Goal: Register for event/course

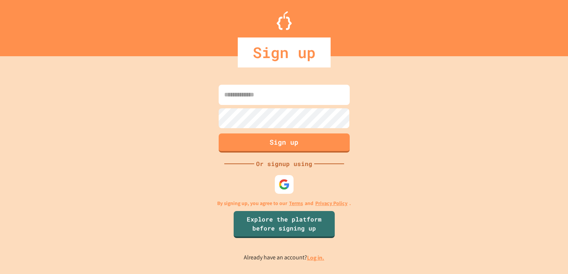
type input "**********"
click at [283, 144] on button "Sign up" at bounding box center [284, 142] width 134 height 19
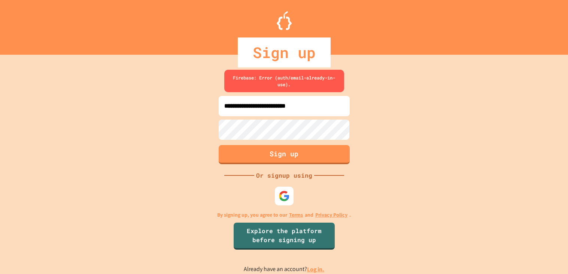
click at [316, 270] on link "Log in." at bounding box center [315, 269] width 17 height 8
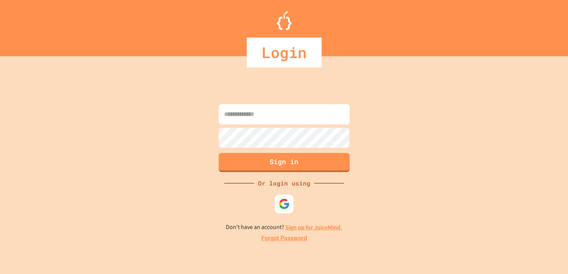
type input "**********"
click at [297, 161] on button "Sign in" at bounding box center [284, 161] width 134 height 19
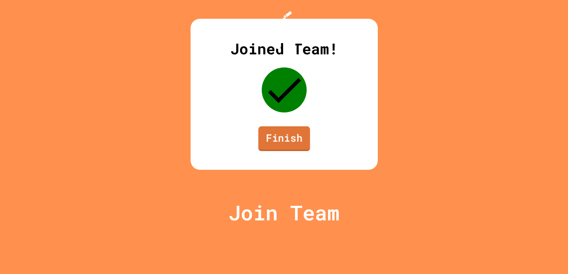
click at [288, 151] on link "Finish" at bounding box center [284, 138] width 52 height 25
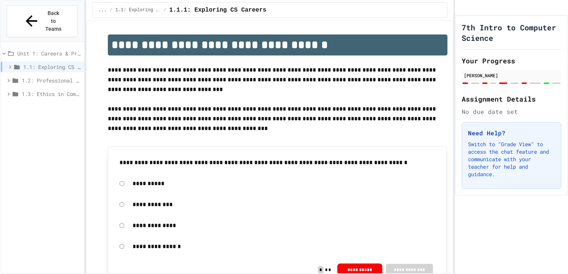
click at [45, 76] on span "1.2: Professional Communication" at bounding box center [51, 80] width 59 height 8
click at [9, 79] on icon at bounding box center [8, 80] width 3 height 2
click at [54, 49] on span "Unit 1: Careers & Professionalism" at bounding box center [49, 53] width 64 height 8
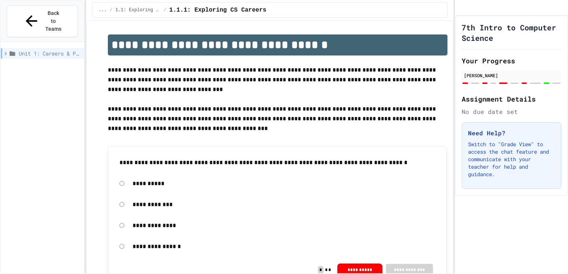
click at [54, 49] on span "Unit 1: Careers & Professionalism" at bounding box center [50, 53] width 62 height 8
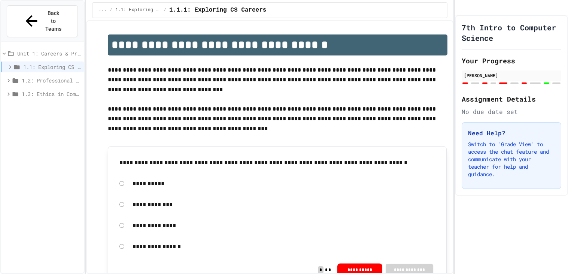
click at [19, 65] on icon at bounding box center [17, 67] width 6 height 4
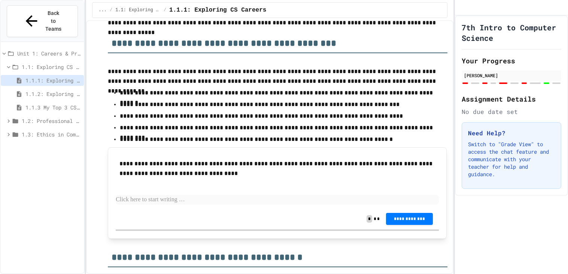
scroll to position [285, 0]
